Goal: Task Accomplishment & Management: Complete application form

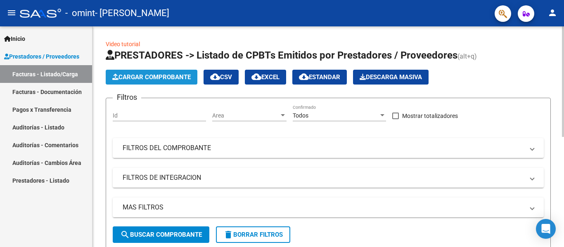
click at [116, 73] on span "Cargar Comprobante" at bounding box center [151, 76] width 78 height 7
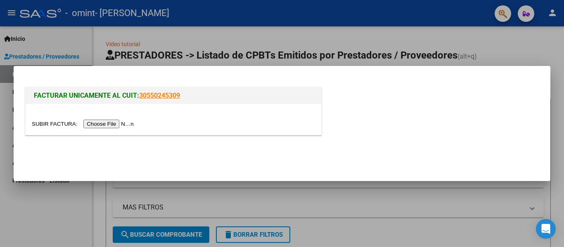
click at [128, 123] on input "file" at bounding box center [84, 124] width 104 height 9
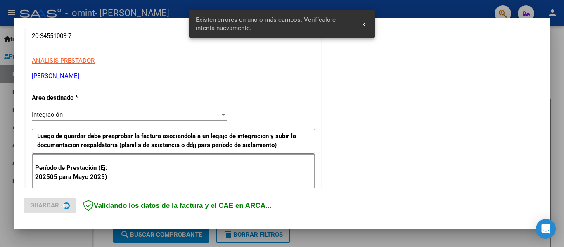
scroll to position [192, 0]
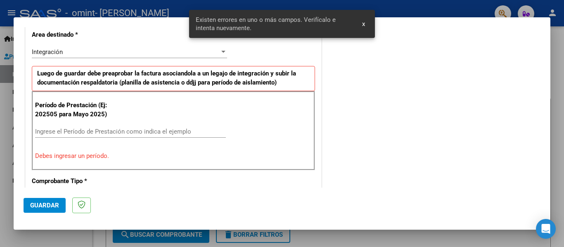
click at [113, 130] on input "Ingrese el Período de Prestación como indica el ejemplo" at bounding box center [130, 131] width 191 height 7
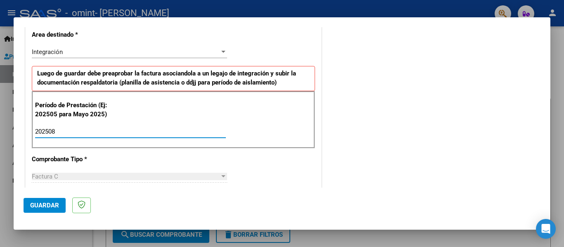
type input "202508"
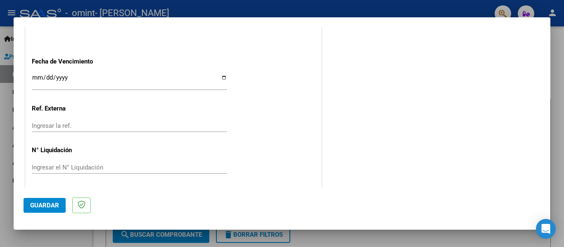
scroll to position [566, 0]
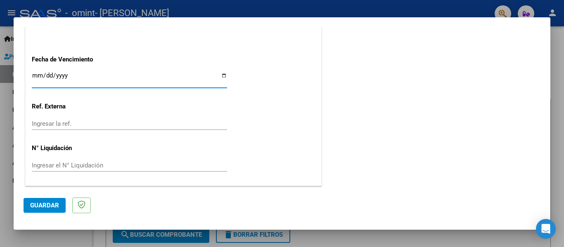
click at [220, 76] on input "Ingresar la fecha" at bounding box center [129, 78] width 195 height 13
type input "[DATE]"
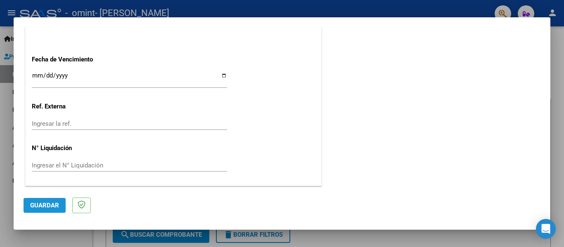
click at [49, 208] on span "Guardar" at bounding box center [44, 205] width 29 height 7
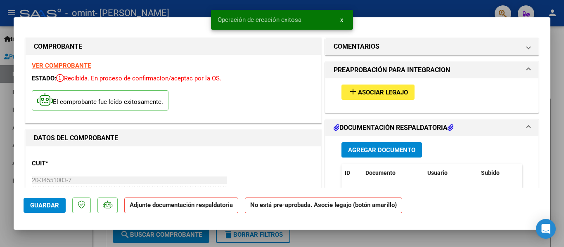
click at [380, 90] on span "Asociar Legajo" at bounding box center [383, 92] width 50 height 7
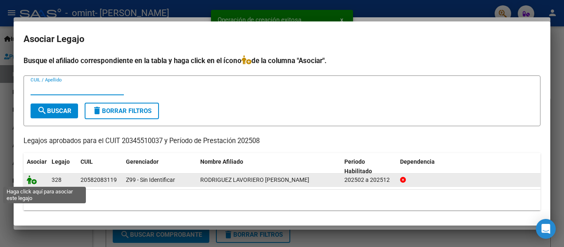
click at [33, 181] on icon at bounding box center [32, 179] width 10 height 9
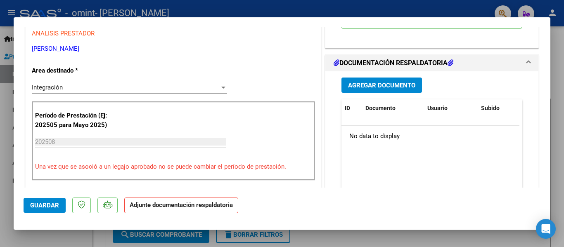
scroll to position [189, 0]
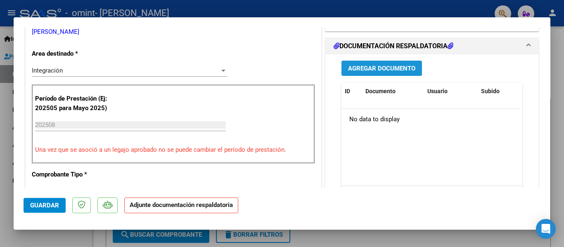
click at [354, 67] on span "Agregar Documento" at bounding box center [381, 68] width 67 height 7
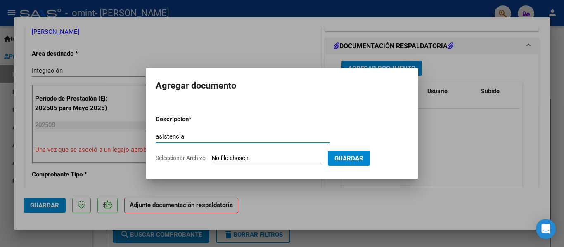
type input "asistencia"
click at [242, 156] on input "Seleccionar Archivo" at bounding box center [266, 159] width 109 height 8
type input "C:\fakepath\asistencia [PERSON_NAME] - [DATE].pdf"
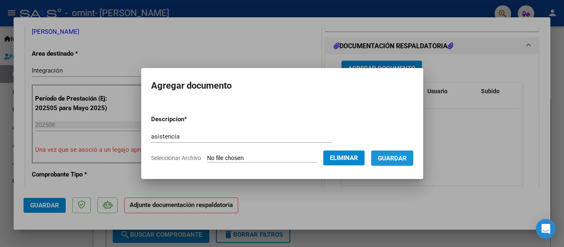
click at [407, 158] on span "Guardar" at bounding box center [392, 158] width 29 height 7
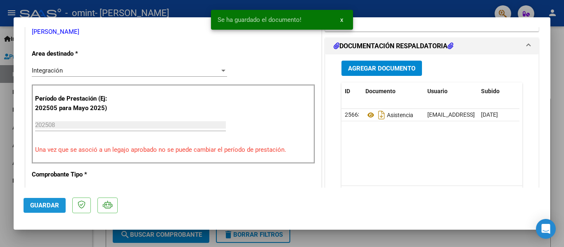
click at [42, 204] on span "Guardar" at bounding box center [44, 205] width 29 height 7
click at [388, 14] on div at bounding box center [282, 123] width 564 height 247
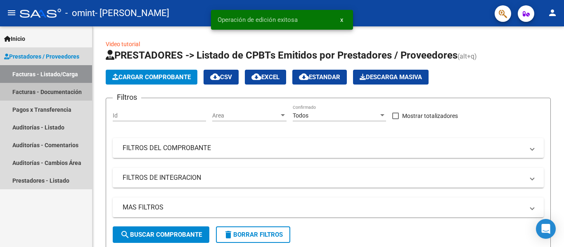
click at [36, 95] on link "Facturas - Documentación" at bounding box center [46, 92] width 92 height 18
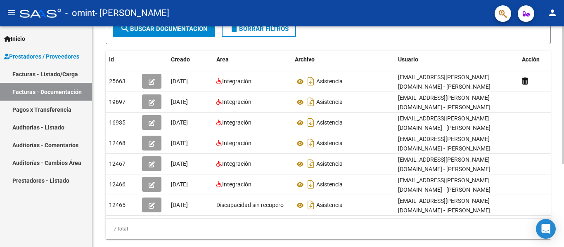
scroll to position [125, 0]
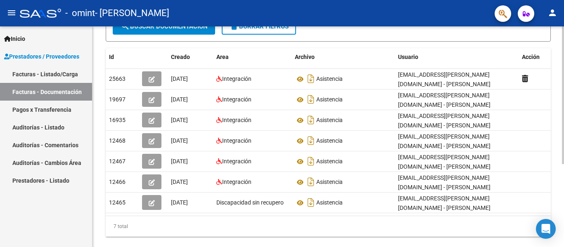
click at [564, 159] on div at bounding box center [563, 169] width 2 height 138
click at [550, 16] on mat-icon "person" at bounding box center [552, 13] width 10 height 10
